Goal: Task Accomplishment & Management: Manage account settings

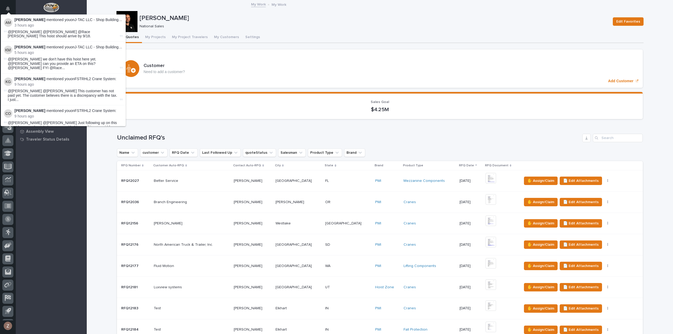
scroll to position [12, 0]
click at [12, 9] on button "Notifications" at bounding box center [7, 8] width 11 height 11
click at [445, 24] on p "National Sales" at bounding box center [373, 26] width 467 height 4
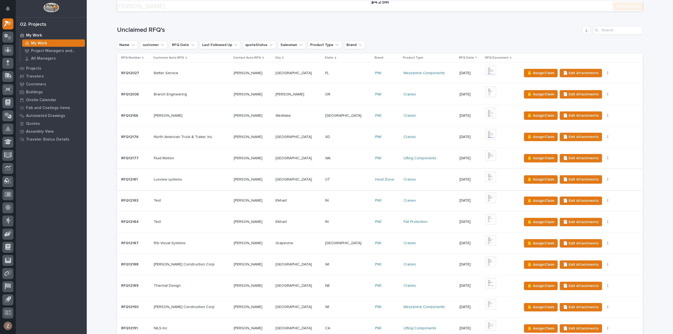
scroll to position [158, 0]
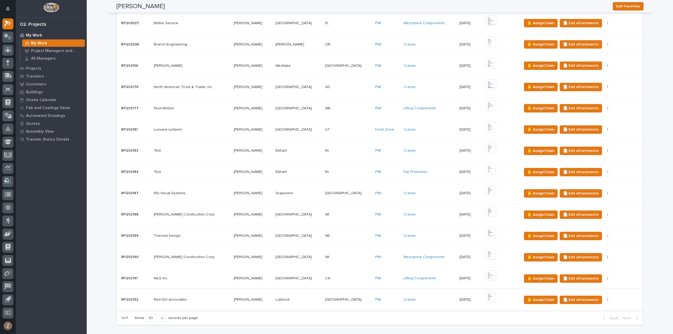
click at [486, 296] on img at bounding box center [491, 297] width 11 height 11
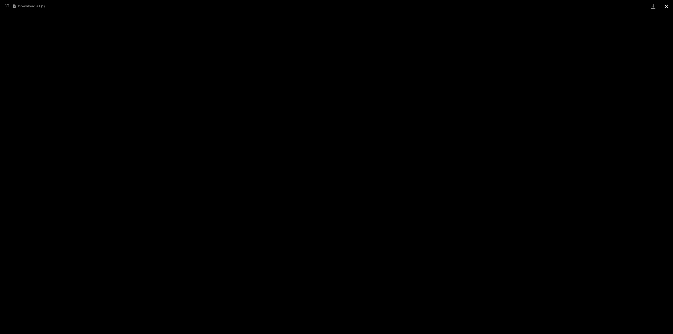
click at [663, 6] on button "Close gallery" at bounding box center [666, 6] width 13 height 12
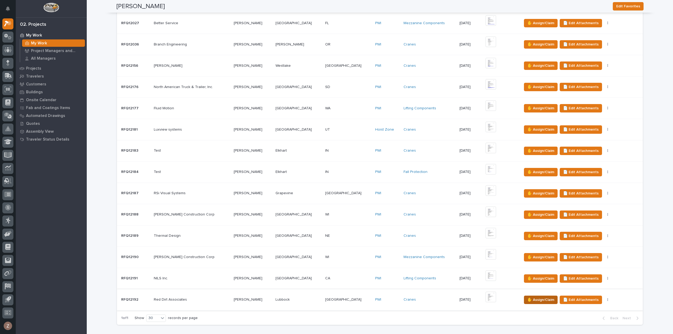
click at [530, 298] on span "✋ Assign/Claim" at bounding box center [541, 300] width 27 height 6
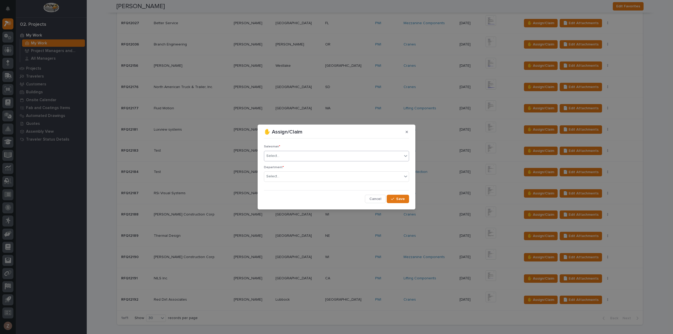
click at [350, 153] on div "Select..." at bounding box center [333, 156] width 138 height 9
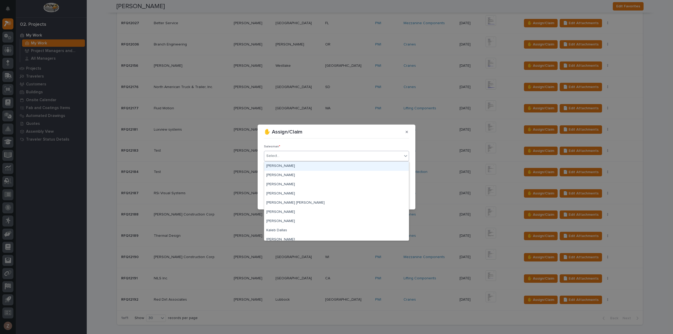
scroll to position [114, 0]
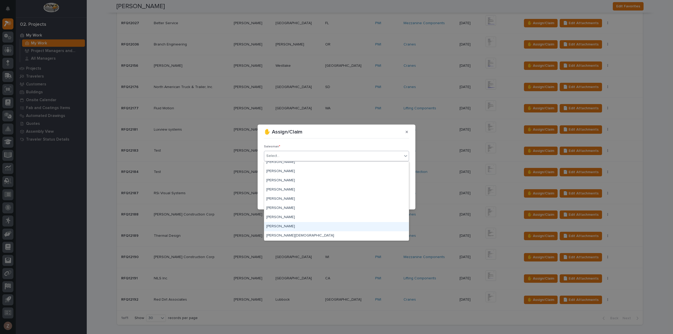
click at [331, 223] on div "[PERSON_NAME]" at bounding box center [336, 226] width 145 height 9
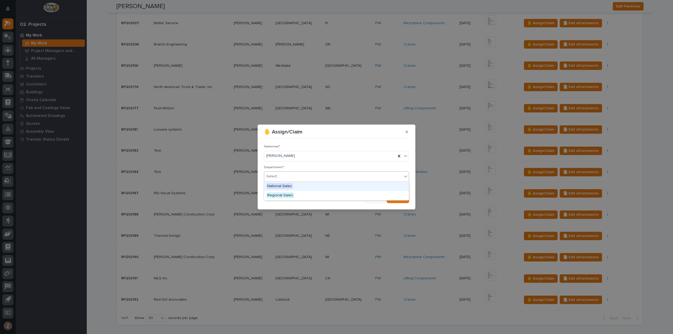
click at [333, 174] on div "Select..." at bounding box center [333, 176] width 138 height 9
click at [329, 186] on div "National Sales" at bounding box center [336, 186] width 145 height 9
click at [397, 200] on span "Save" at bounding box center [400, 199] width 9 height 5
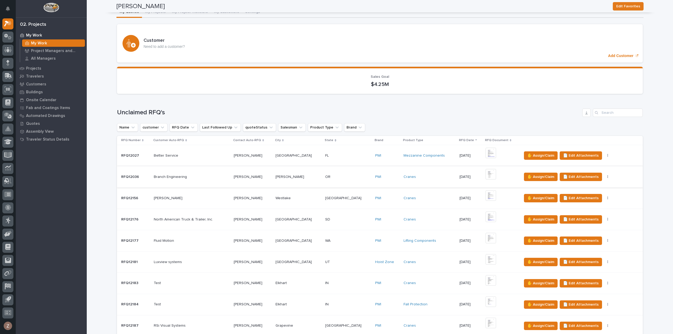
scroll to position [0, 0]
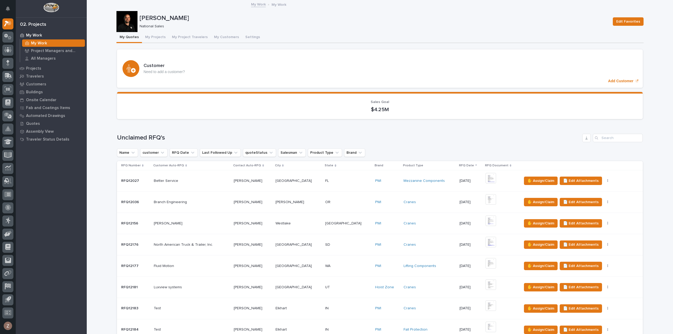
click at [129, 38] on button "My Quotes" at bounding box center [130, 37] width 26 height 11
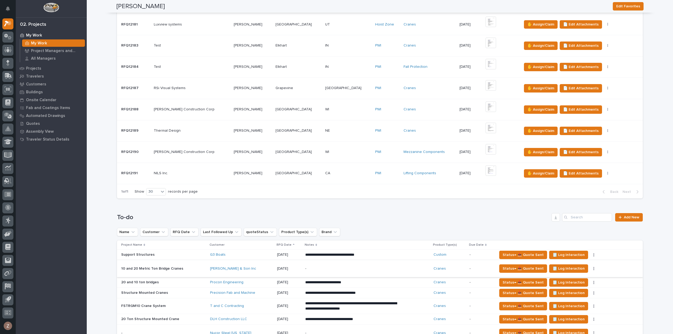
scroll to position [368, 0]
